Goal: Information Seeking & Learning: Learn about a topic

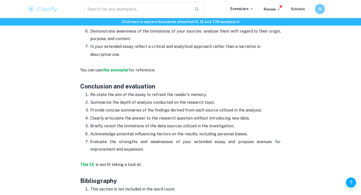
scroll to position [710, 0]
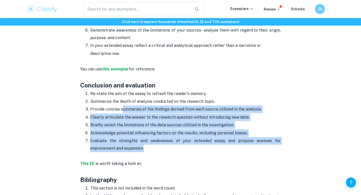
drag, startPoint x: 122, startPoint y: 109, endPoint x: 126, endPoint y: 148, distance: 39.3
click at [126, 148] on ol "Re-state the aim of the essay to refresh the reader's memory. Summarize the dep…" at bounding box center [180, 121] width 201 height 63
click at [126, 148] on p "Evaluate the strengths and weaknesses of your extended essay and propose avenue…" at bounding box center [185, 144] width 191 height 15
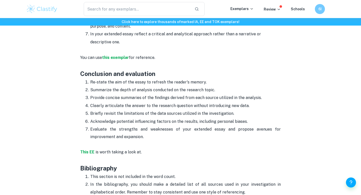
scroll to position [720, 0]
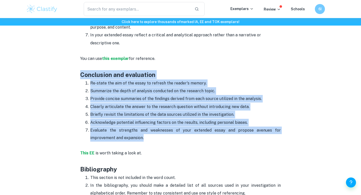
drag, startPoint x: 81, startPoint y: 72, endPoint x: 132, endPoint y: 137, distance: 82.9
click at [132, 137] on p "Evaluate the strengths and weaknesses of your extended essay and propose avenue…" at bounding box center [185, 134] width 191 height 15
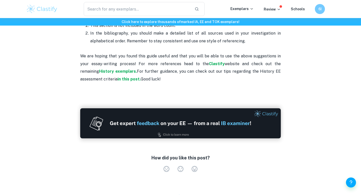
scroll to position [875, 0]
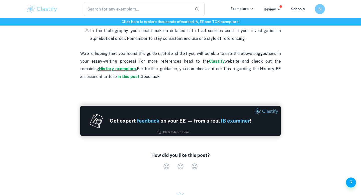
click at [99, 70] on strong "History exemplars." at bounding box center [118, 68] width 38 height 5
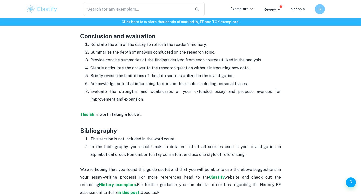
scroll to position [755, 0]
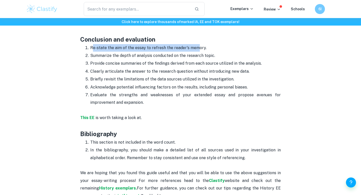
drag, startPoint x: 92, startPoint y: 48, endPoint x: 197, endPoint y: 47, distance: 104.9
click at [197, 47] on p "Re-state the aim of the essay to refresh the reader's memory." at bounding box center [185, 48] width 191 height 8
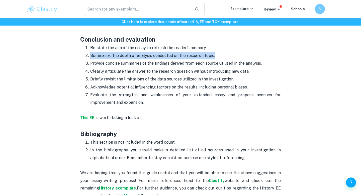
drag, startPoint x: 212, startPoint y: 55, endPoint x: 87, endPoint y: 53, distance: 125.5
click at [90, 53] on li "Summarize the depth of analysis conducted on the research topic." at bounding box center [185, 56] width 191 height 8
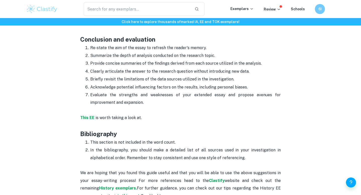
click at [90, 53] on li "Summarize the depth of analysis conducted on the research topic." at bounding box center [185, 56] width 191 height 8
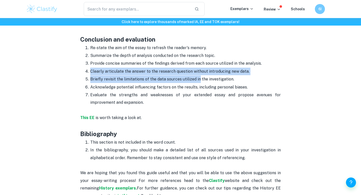
drag, startPoint x: 90, startPoint y: 71, endPoint x: 198, endPoint y: 78, distance: 108.6
click at [198, 78] on ol "Re-state the aim of the essay to refresh the reader's memory. Summarize the dep…" at bounding box center [180, 75] width 201 height 63
click at [198, 78] on p "Briefly revisit the limitations of the data sources utilized in the investigati…" at bounding box center [185, 80] width 191 height 8
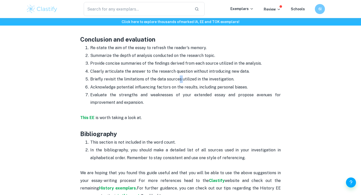
click at [181, 79] on p "Briefly revisit the limitations of the data sources utilized in the investigati…" at bounding box center [185, 80] width 191 height 8
click at [176, 79] on p "Briefly revisit the limitations of the data sources utilized in the investigati…" at bounding box center [185, 80] width 191 height 8
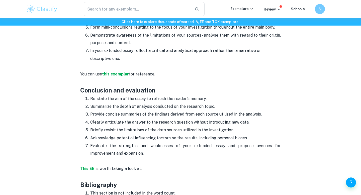
scroll to position [719, 0]
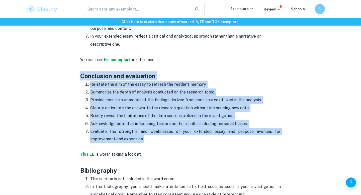
drag, startPoint x: 78, startPoint y: 78, endPoint x: 135, endPoint y: 142, distance: 85.8
copy div "Conclusion and evaluation Re-state the aim of the essay to refresh the reader's…"
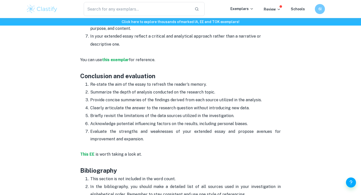
click at [215, 77] on h3 "Conclusion and evaluation" at bounding box center [180, 76] width 201 height 9
click at [113, 60] on strong "this exemplar" at bounding box center [115, 59] width 27 height 5
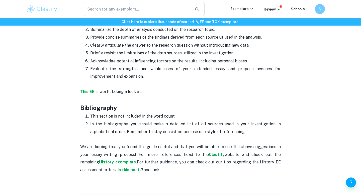
scroll to position [790, 0]
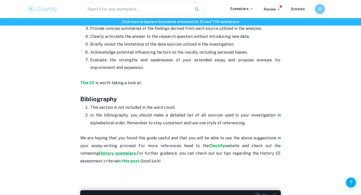
click at [99, 154] on strong "History exemplars." at bounding box center [118, 153] width 38 height 5
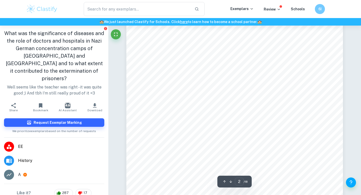
scroll to position [375, 0]
click at [168, 111] on span "Bibliography" at bounding box center [163, 110] width 23 height 4
click at [161, 99] on span "Conclusion" at bounding box center [162, 99] width 20 height 4
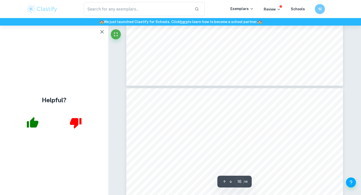
type input "17"
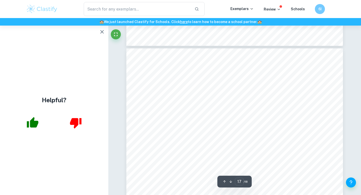
scroll to position [4962, 0]
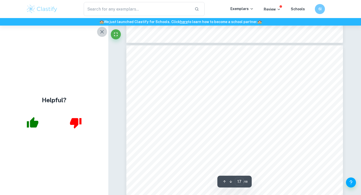
click at [102, 33] on icon "button" at bounding box center [102, 32] width 6 height 6
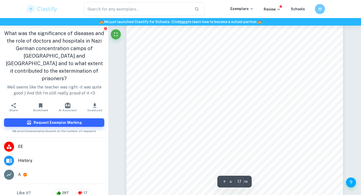
scroll to position [11, 0]
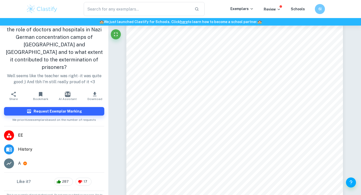
click at [25, 162] on icon at bounding box center [25, 164] width 4 height 4
click at [11, 162] on icon at bounding box center [9, 163] width 5 height 3
click at [17, 157] on li "A" at bounding box center [54, 164] width 108 height 14
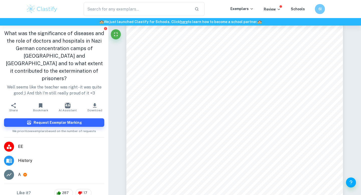
scroll to position [11, 0]
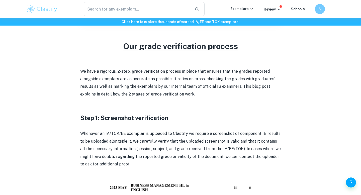
scroll to position [177, 0]
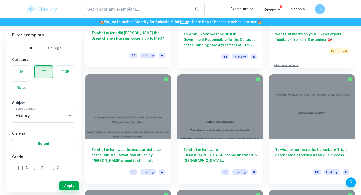
scroll to position [110, 0]
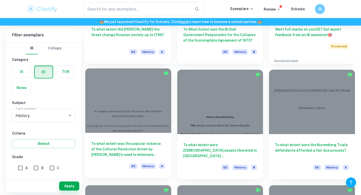
click at [117, 148] on h6 "To what extent was the popular violence of the Cultural Revolution driven by Ma…" at bounding box center [128, 149] width 74 height 17
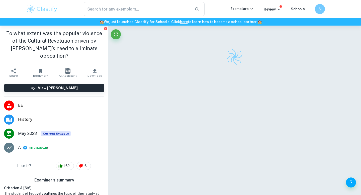
click at [42, 146] on button "Breakdown" at bounding box center [38, 148] width 17 height 5
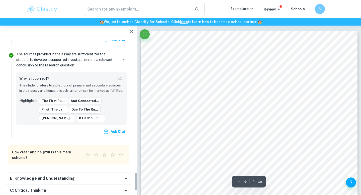
scroll to position [1102, 0]
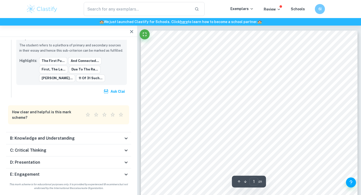
click at [74, 136] on div "B: Knowledge and Understanding" at bounding box center [66, 138] width 113 height 6
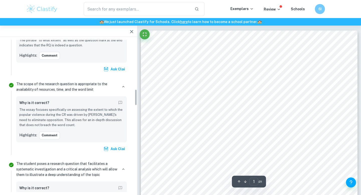
scroll to position [0, 0]
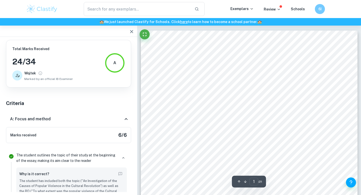
click at [82, 123] on div "A: Focus and method" at bounding box center [68, 119] width 125 height 16
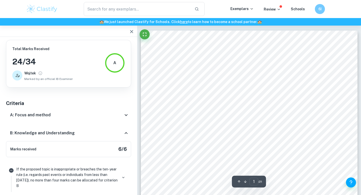
click at [83, 135] on div "B: Knowledge and Understanding" at bounding box center [66, 133] width 113 height 6
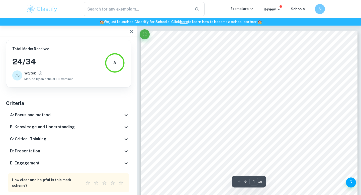
click at [81, 138] on div "C: Critical Thinking" at bounding box center [66, 139] width 113 height 6
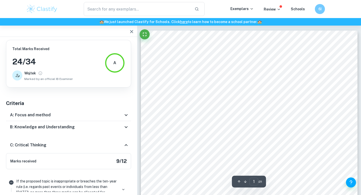
click at [81, 141] on div "C: Critical Thinking" at bounding box center [68, 145] width 125 height 16
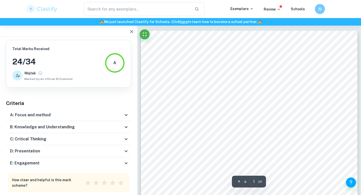
click at [78, 153] on div "D: Presentation" at bounding box center [66, 151] width 113 height 6
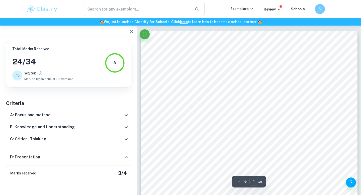
click at [78, 153] on div "D: Presentation" at bounding box center [68, 157] width 125 height 16
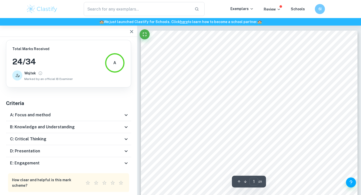
click at [77, 161] on div "E: Engagement" at bounding box center [66, 163] width 113 height 6
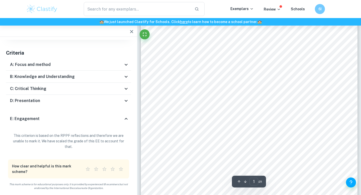
scroll to position [61, 0]
click at [80, 118] on div "E: Engagement" at bounding box center [66, 119] width 113 height 6
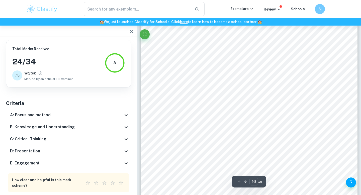
scroll to position [4353, 0]
click at [228, 84] on span "political conditions in which the masses were repressed, the discontentment of …" at bounding box center [247, 84] width 163 height 4
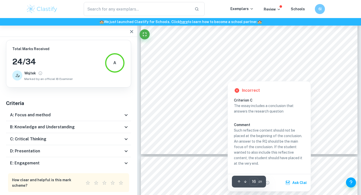
scroll to position [4438, 0]
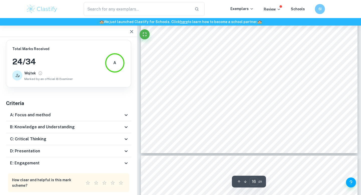
click at [179, 110] on div "However, when evaluated next to the localist approach, though it is able to exp…" at bounding box center [249, 13] width 217 height 281
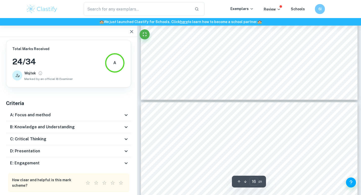
type input "17"
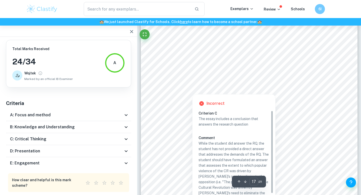
scroll to position [4659, 0]
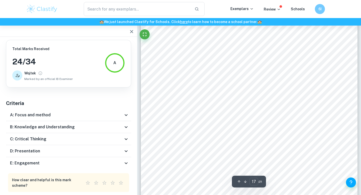
click at [177, 165] on div "violence, yet, the popular violence could not have occurred without the populac…" at bounding box center [249, 76] width 217 height 281
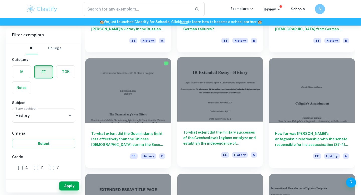
scroll to position [347, 0]
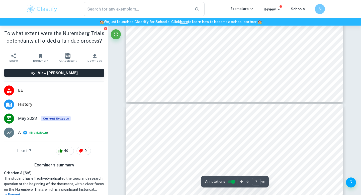
type input "8"
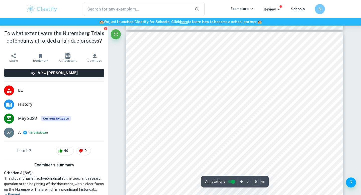
scroll to position [2210, 0]
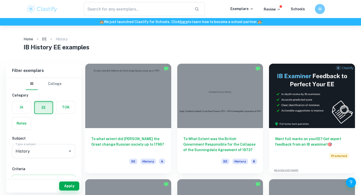
click at [129, 138] on h6 "To what extent did [PERSON_NAME] the Great change Russian society up to 1796?" at bounding box center [128, 144] width 74 height 17
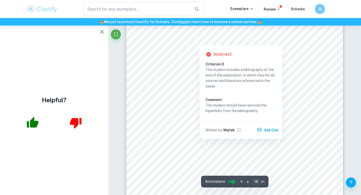
scroll to position [5370, 0]
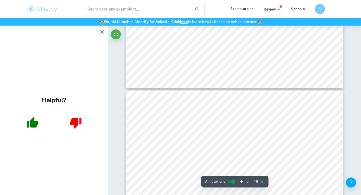
type input "19"
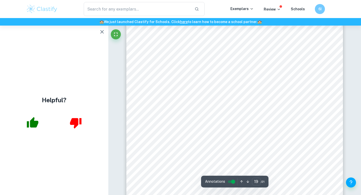
scroll to position [5637, 0]
